Goal: Navigation & Orientation: Find specific page/section

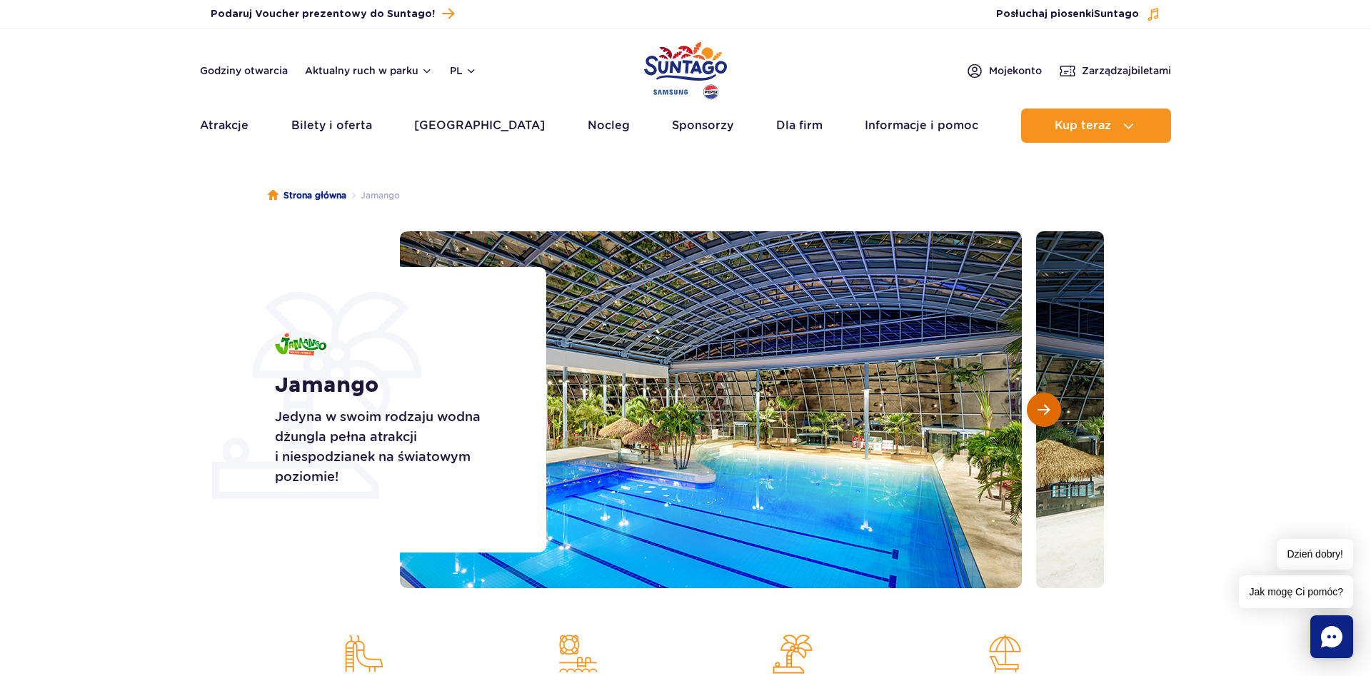
click at [1045, 405] on span "Następny slajd" at bounding box center [1044, 409] width 12 height 13
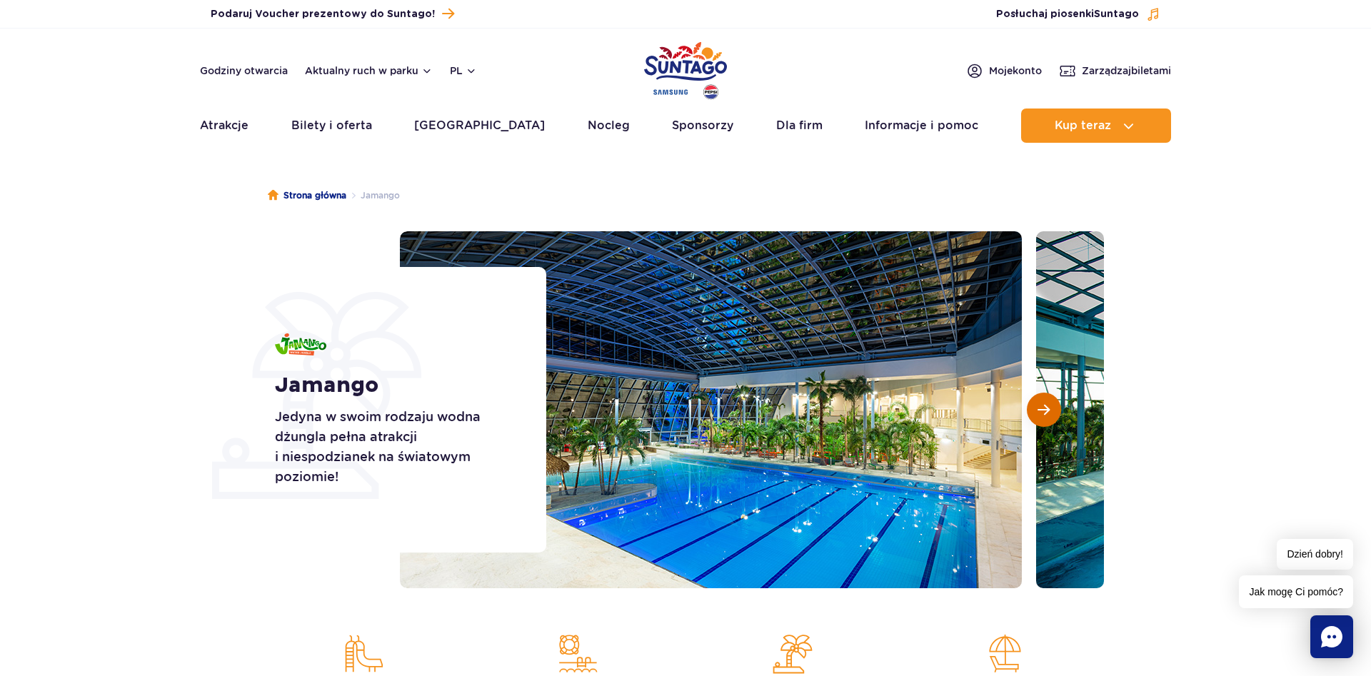
click at [1053, 408] on button "Następny slajd" at bounding box center [1044, 410] width 34 height 34
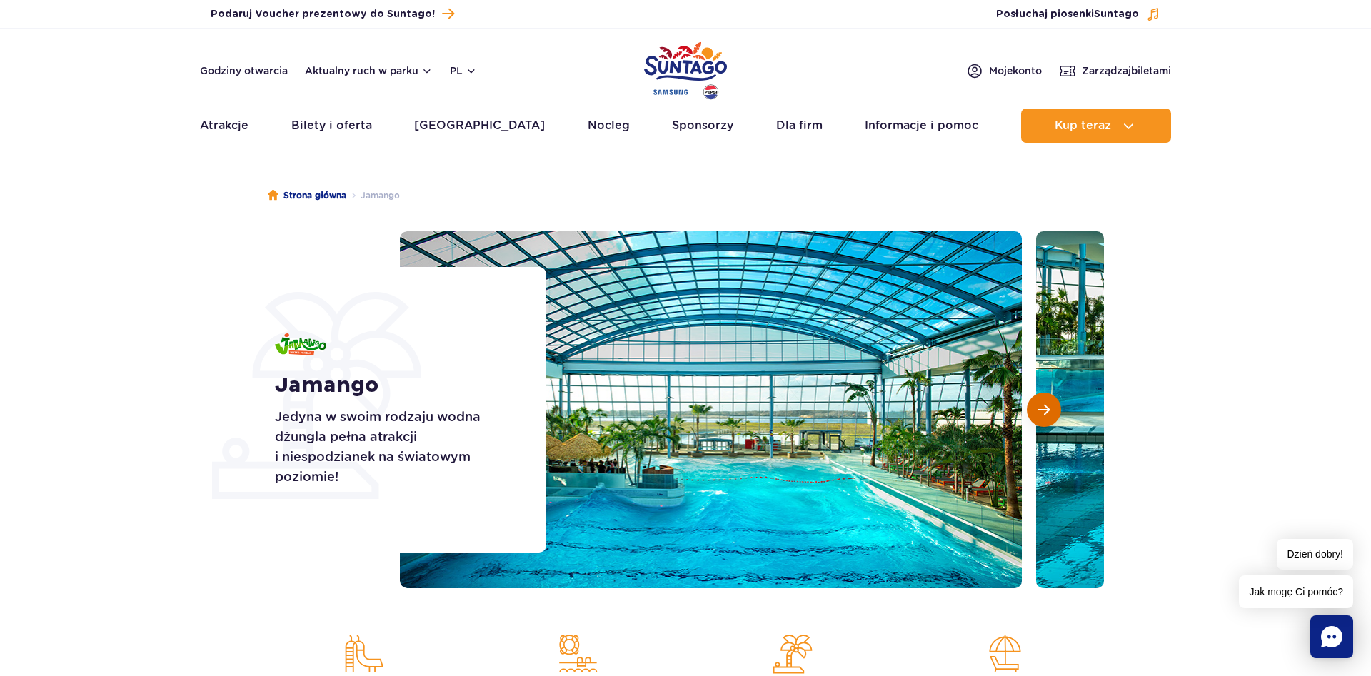
click at [1040, 419] on button "Następny slajd" at bounding box center [1044, 410] width 34 height 34
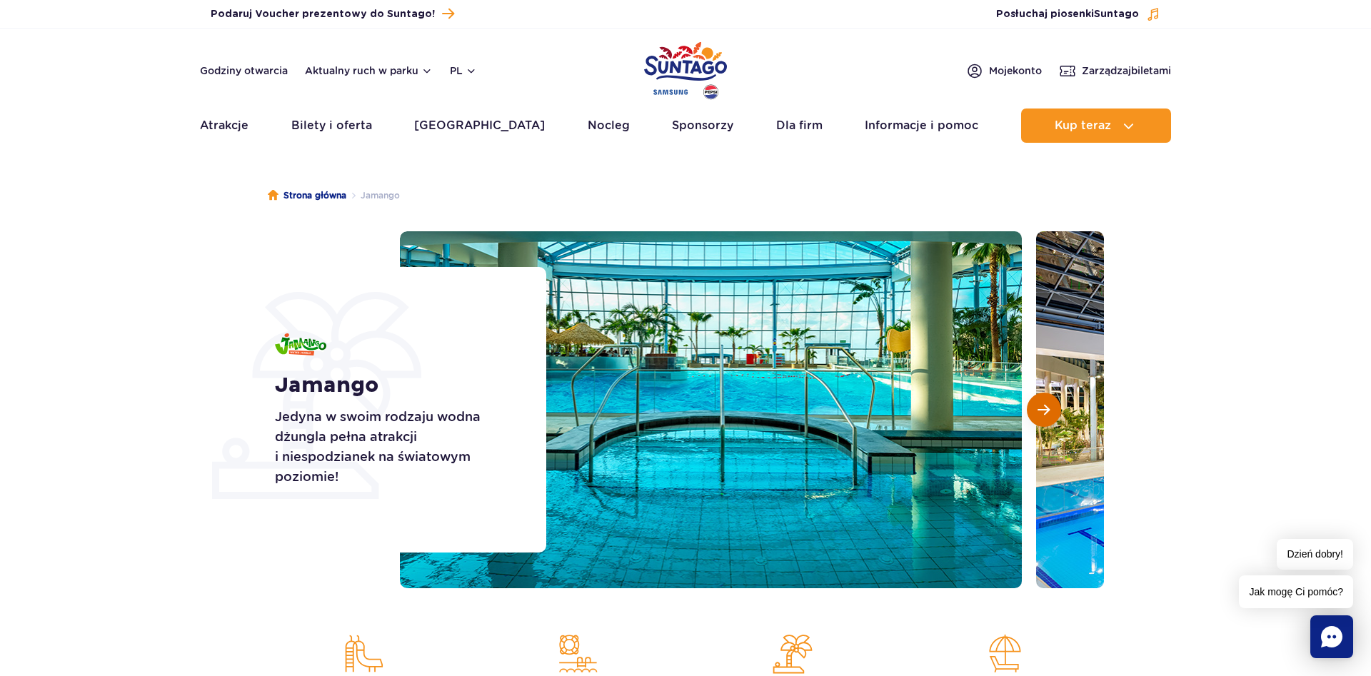
click at [1040, 419] on button "Następny slajd" at bounding box center [1044, 410] width 34 height 34
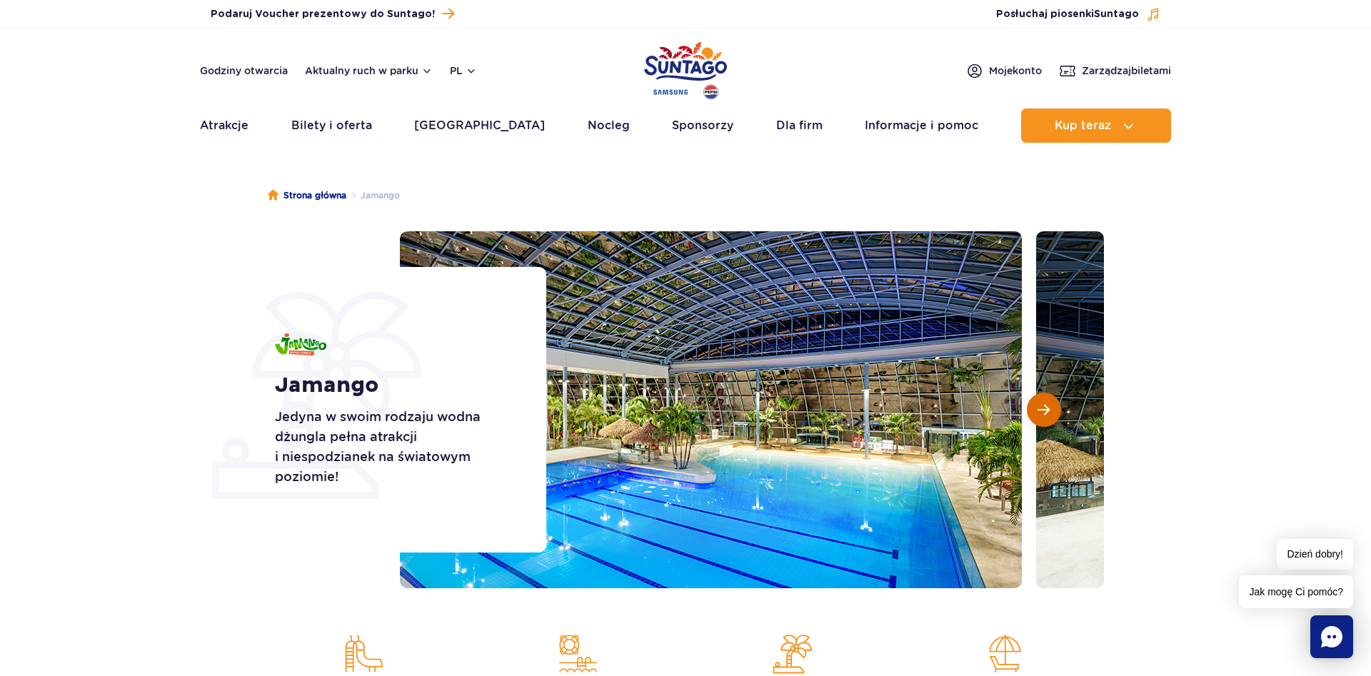
click at [1040, 419] on button "Następny slajd" at bounding box center [1044, 410] width 34 height 34
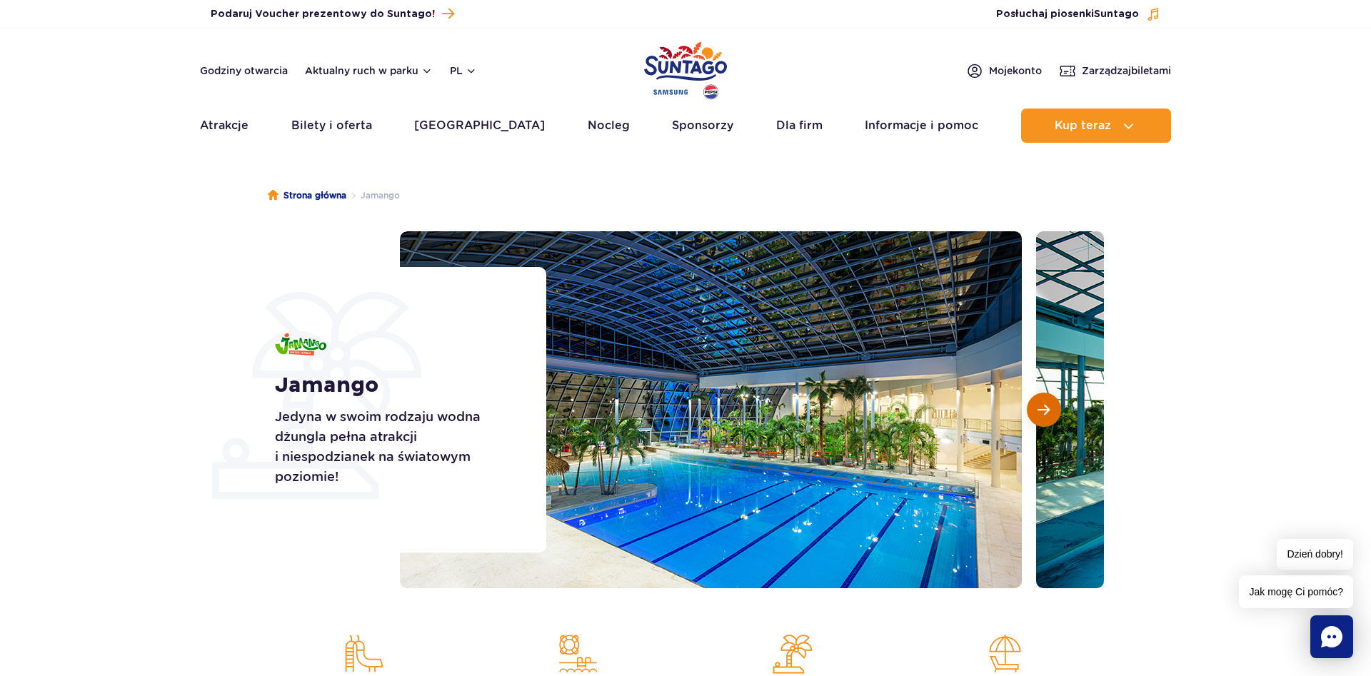
click at [1040, 419] on button "Następny slajd" at bounding box center [1044, 410] width 34 height 34
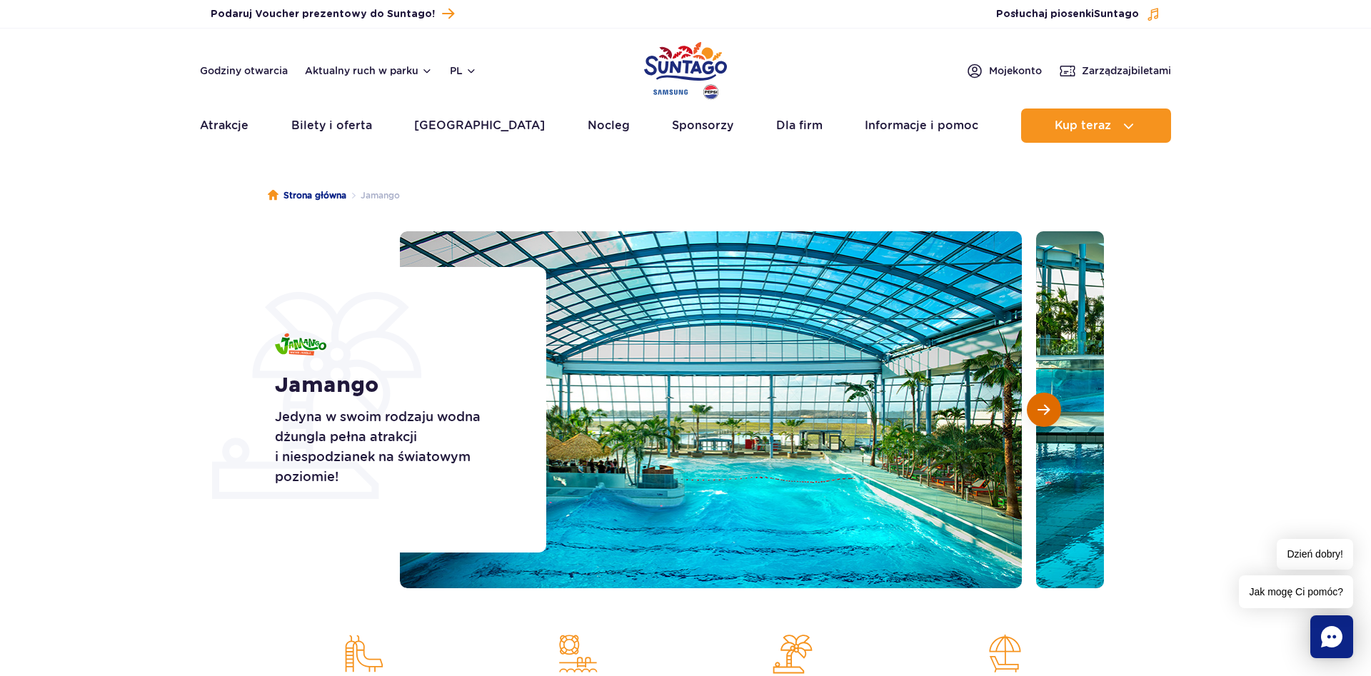
click at [1040, 419] on button "Następny slajd" at bounding box center [1044, 410] width 34 height 34
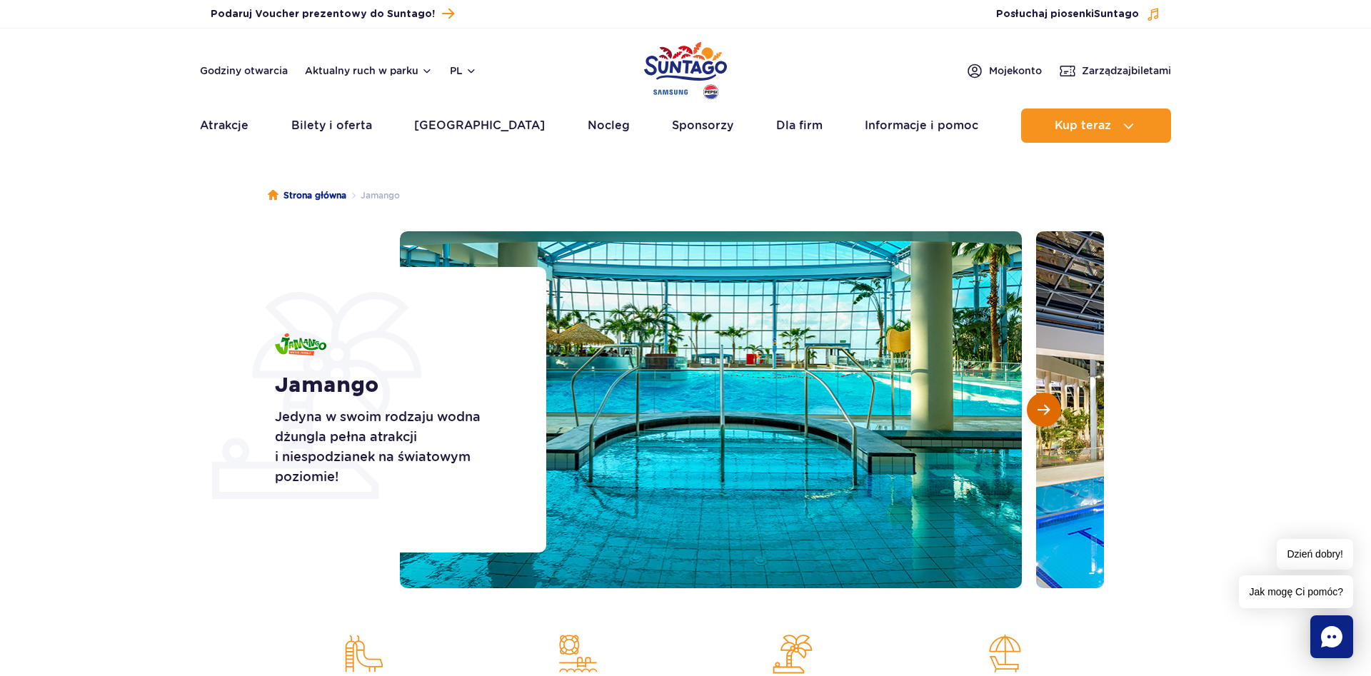
click at [1040, 419] on button "Następny slajd" at bounding box center [1044, 410] width 34 height 34
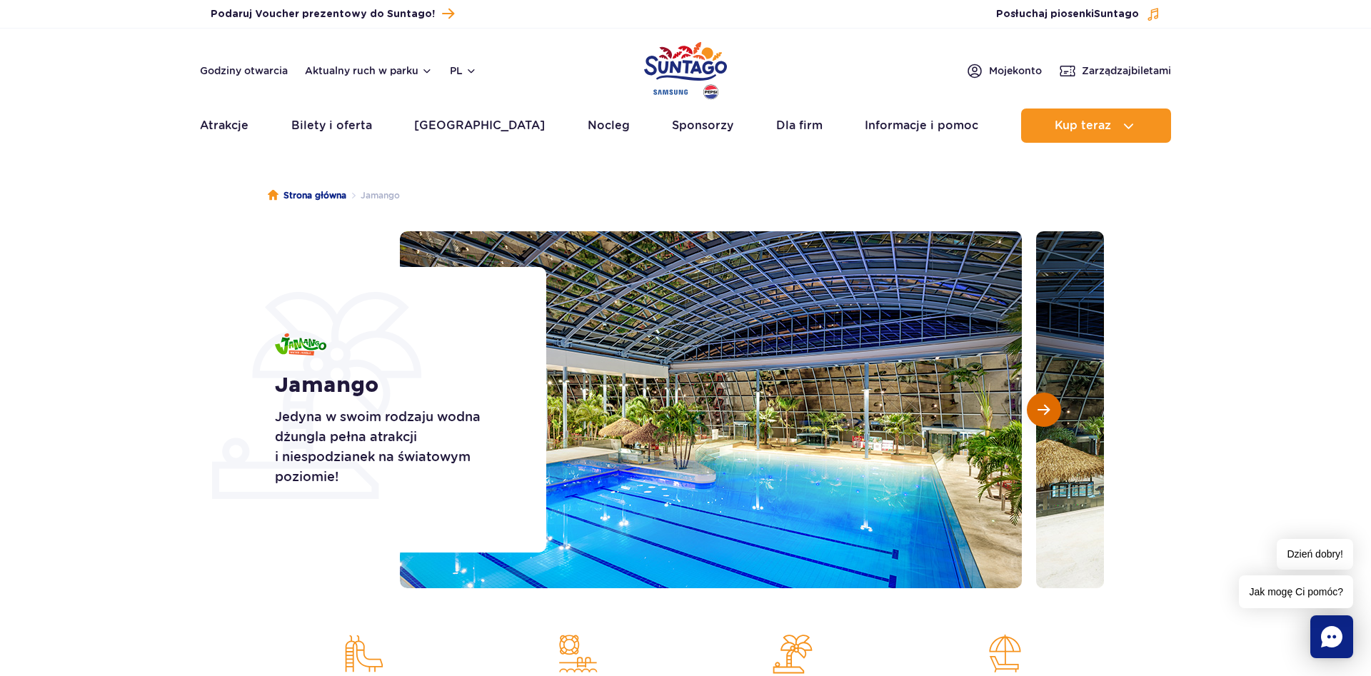
click at [1040, 419] on button "Następny slajd" at bounding box center [1044, 410] width 34 height 34
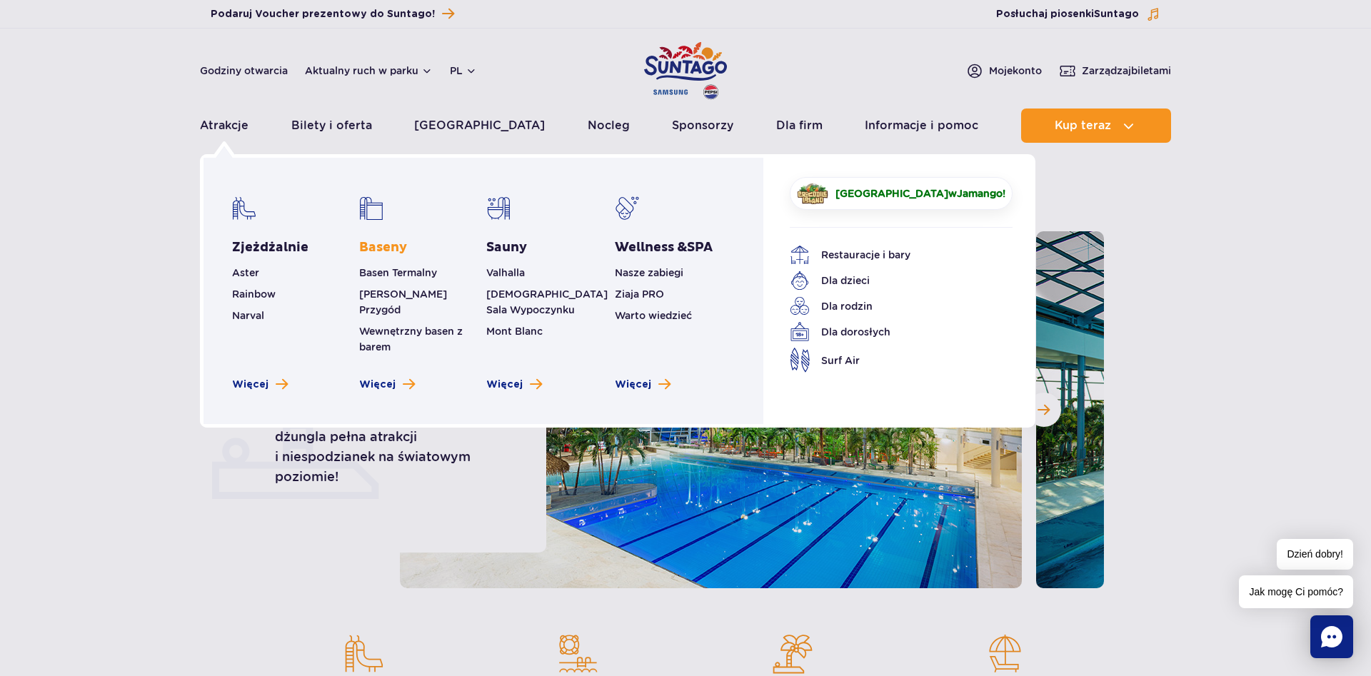
click at [385, 248] on link "Baseny" at bounding box center [383, 247] width 48 height 17
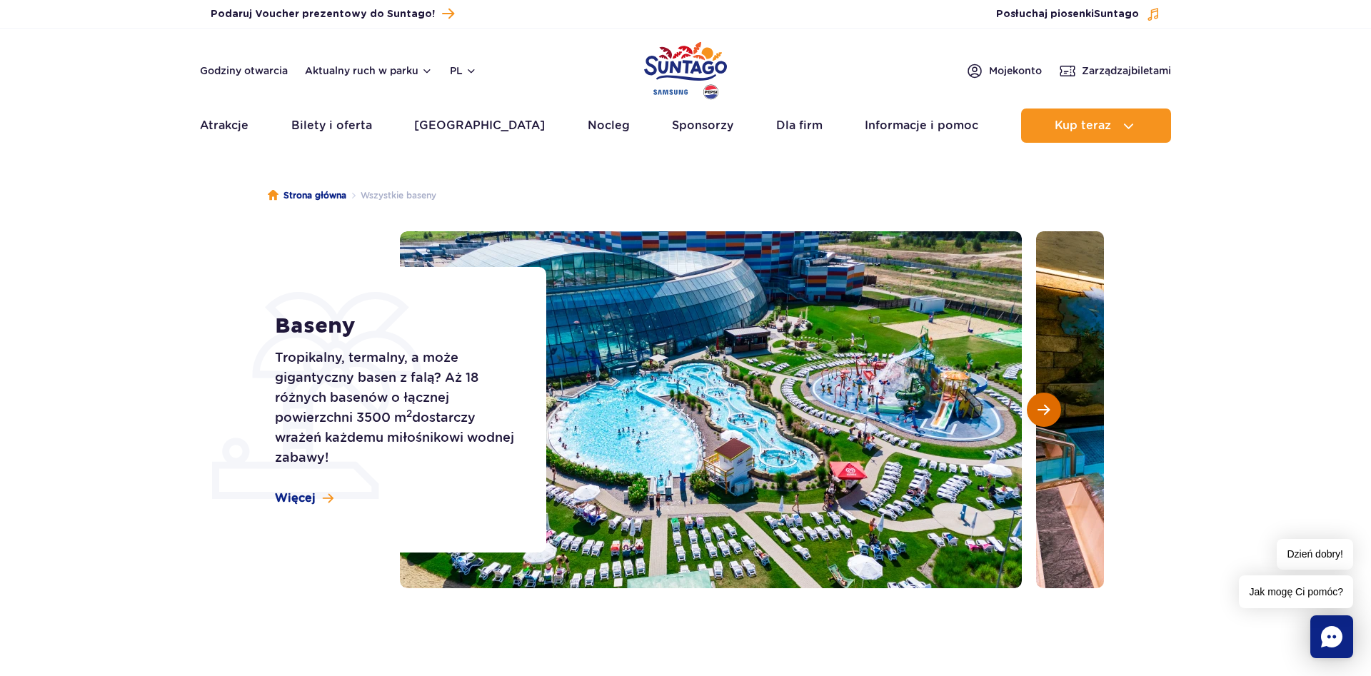
click at [1046, 408] on span "Następny slajd" at bounding box center [1044, 409] width 12 height 13
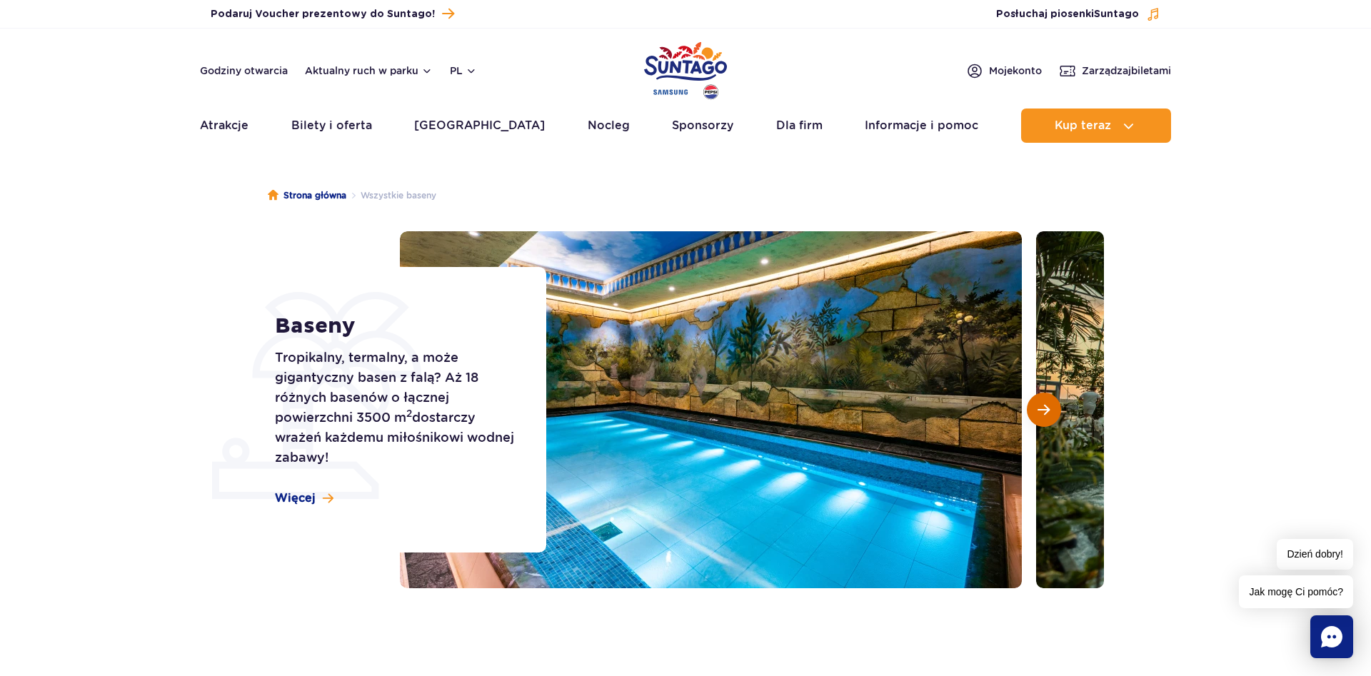
click at [1046, 408] on span "Następny slajd" at bounding box center [1044, 409] width 12 height 13
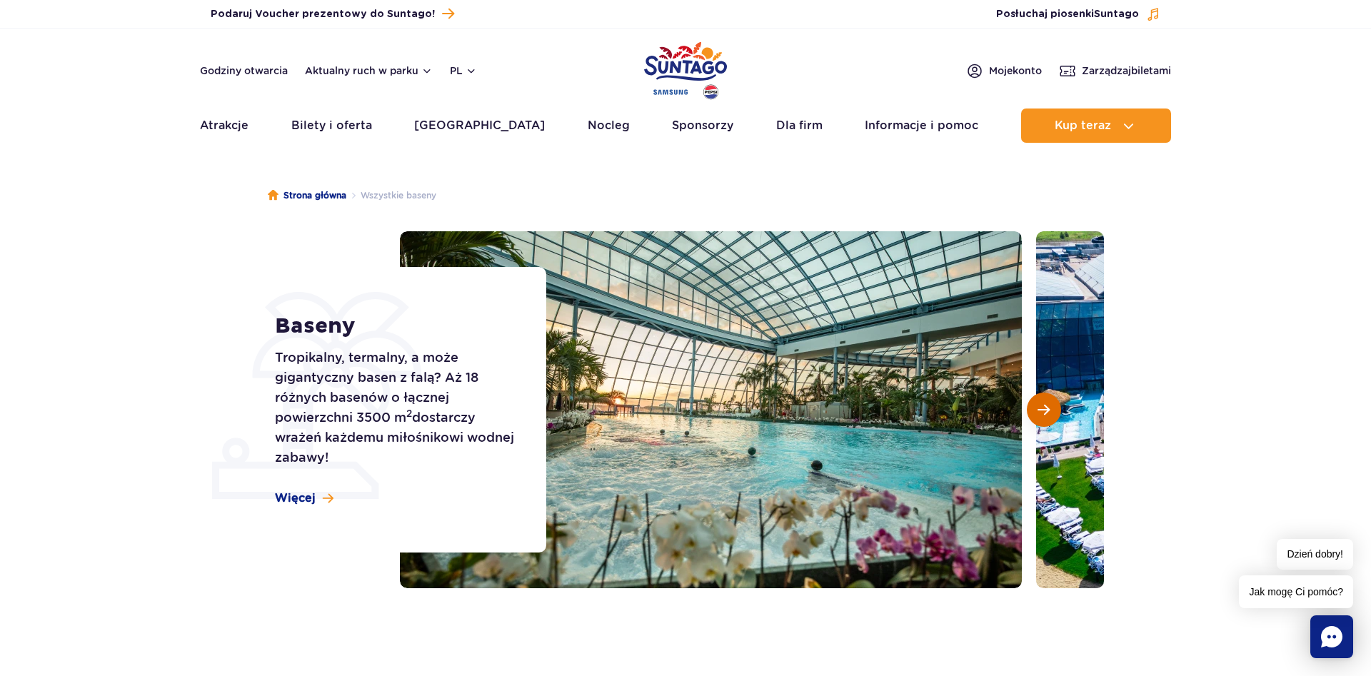
click at [1046, 408] on span "Następny slajd" at bounding box center [1044, 409] width 12 height 13
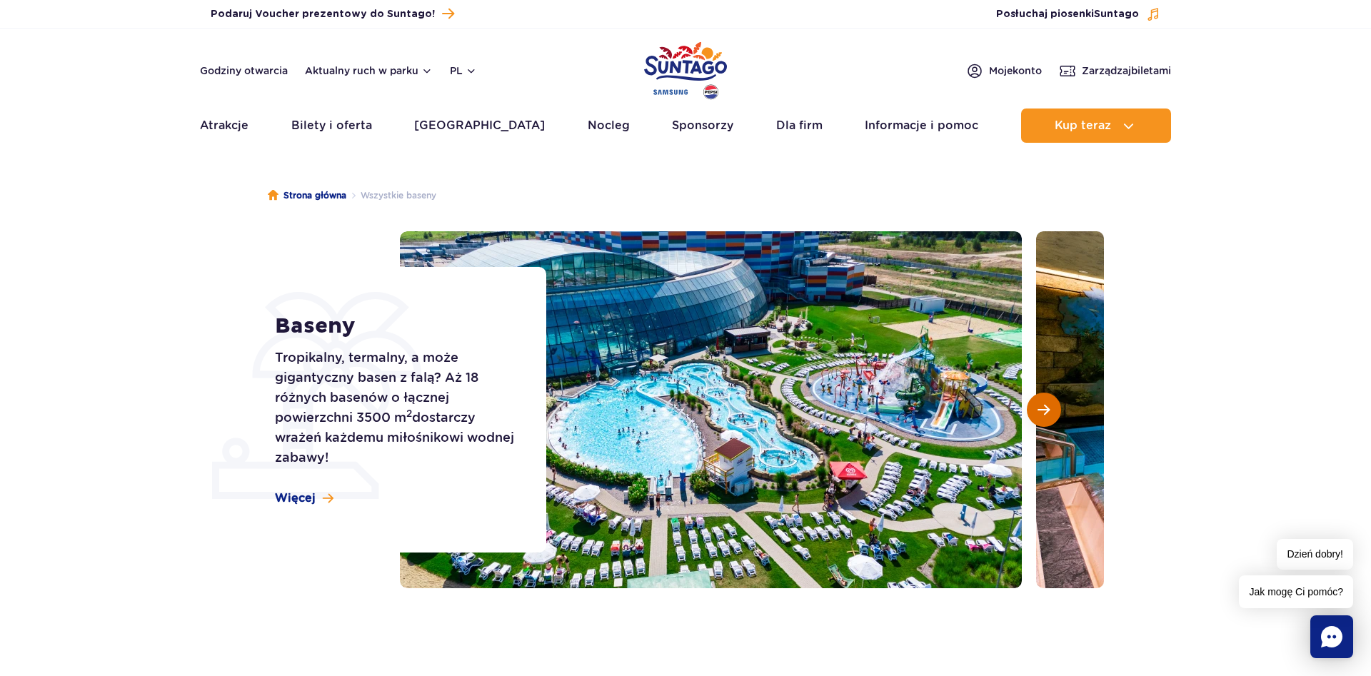
click at [1046, 408] on span "Następny slajd" at bounding box center [1044, 409] width 12 height 13
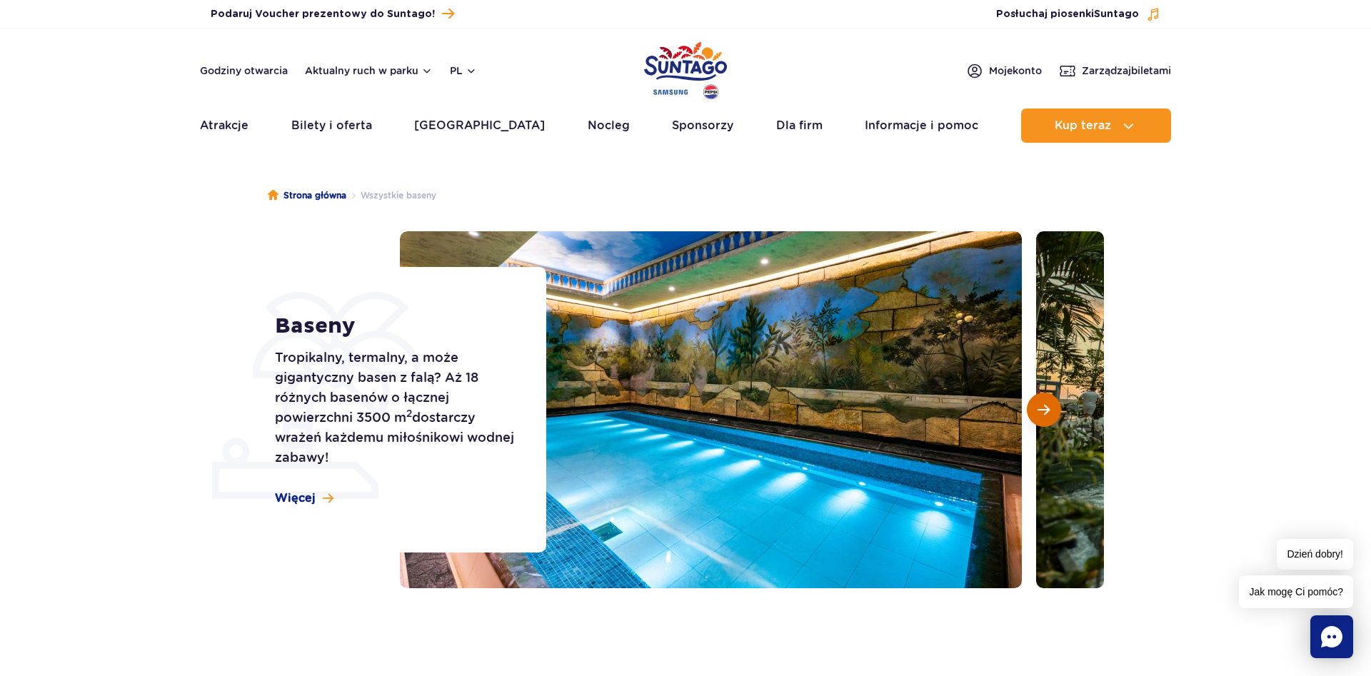
click at [1046, 408] on span "Następny slajd" at bounding box center [1044, 409] width 12 height 13
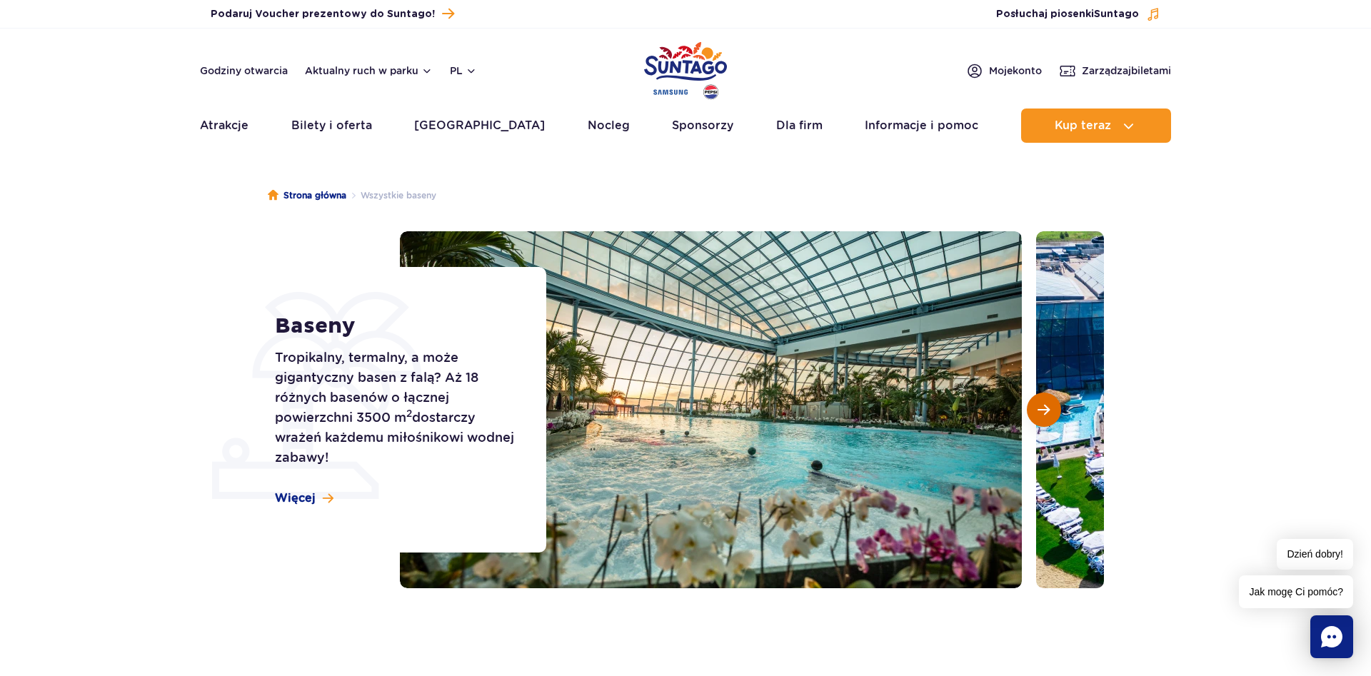
click at [1046, 408] on span "Następny slajd" at bounding box center [1044, 409] width 12 height 13
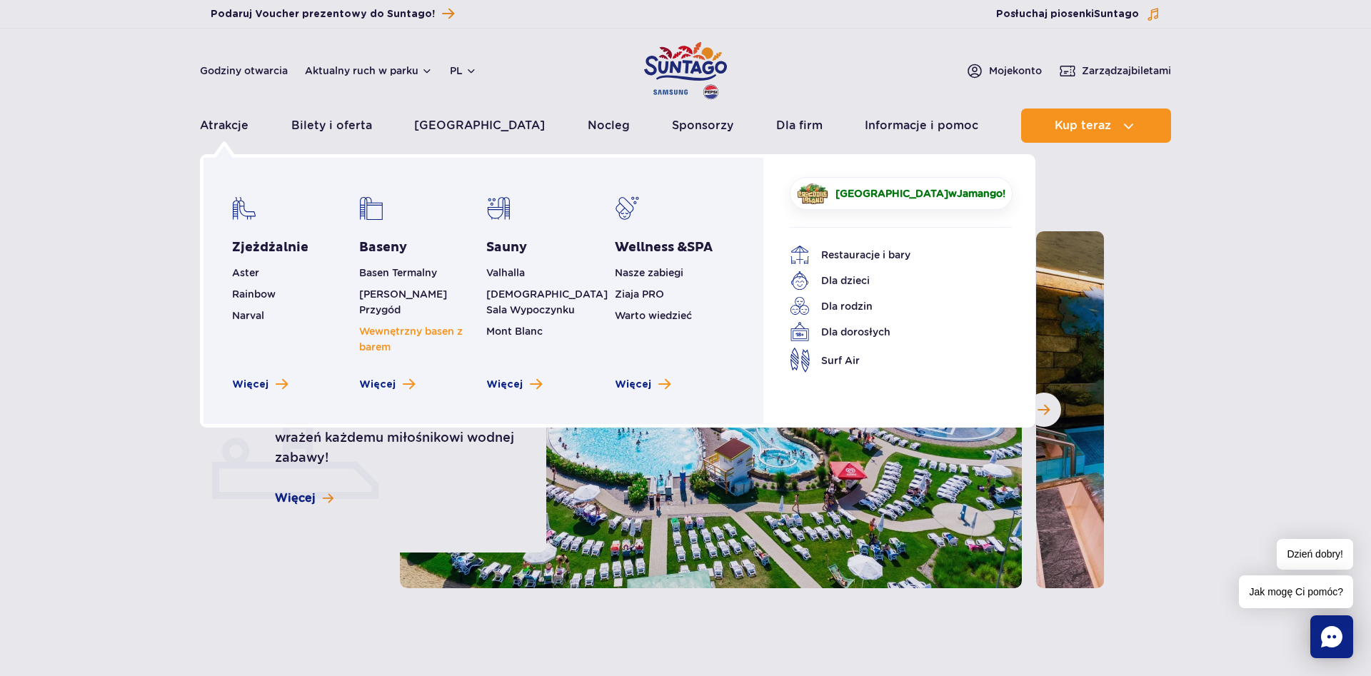
click at [449, 326] on link "Wewnętrzny basen z barem" at bounding box center [411, 339] width 104 height 27
